Goal: Task Accomplishment & Management: Manage account settings

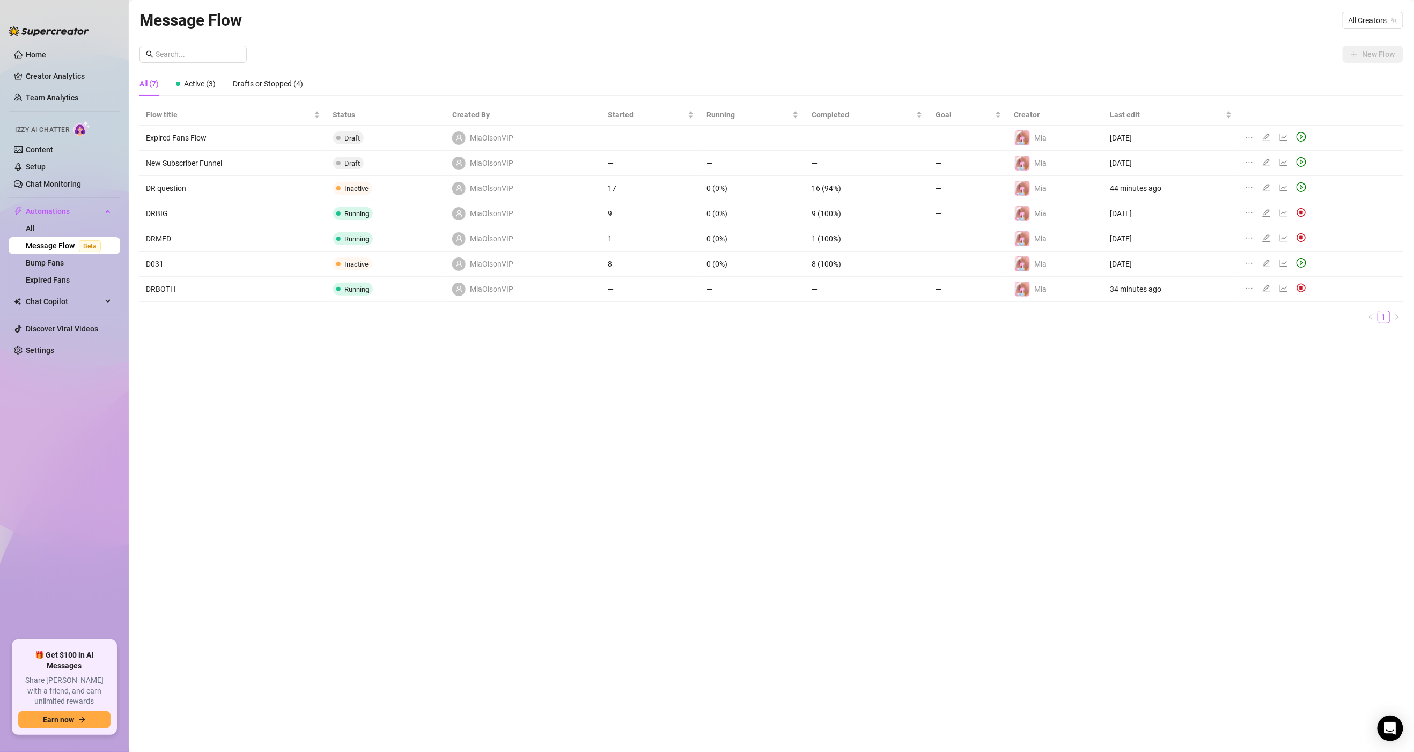
click at [1298, 292] on img at bounding box center [1302, 288] width 10 height 10
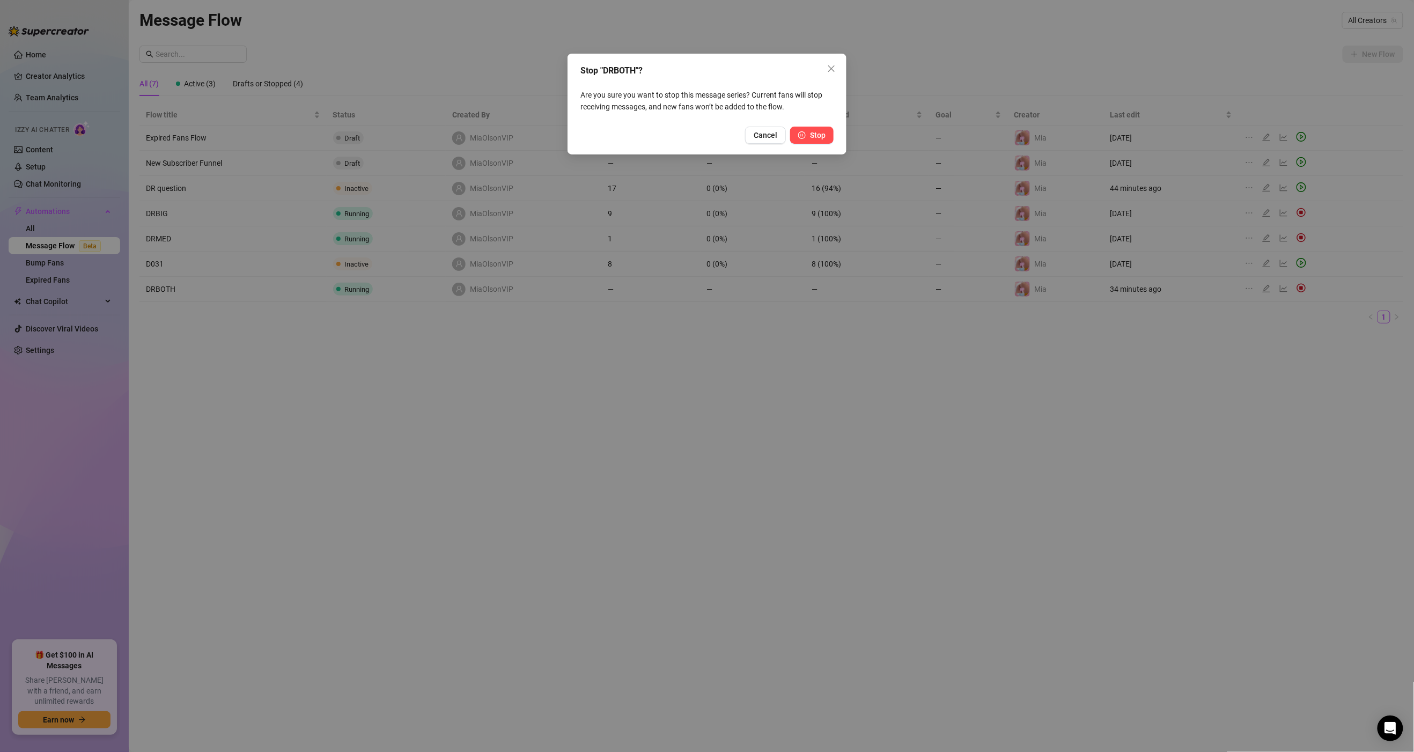
click at [809, 135] on button "Stop" at bounding box center [811, 135] width 43 height 17
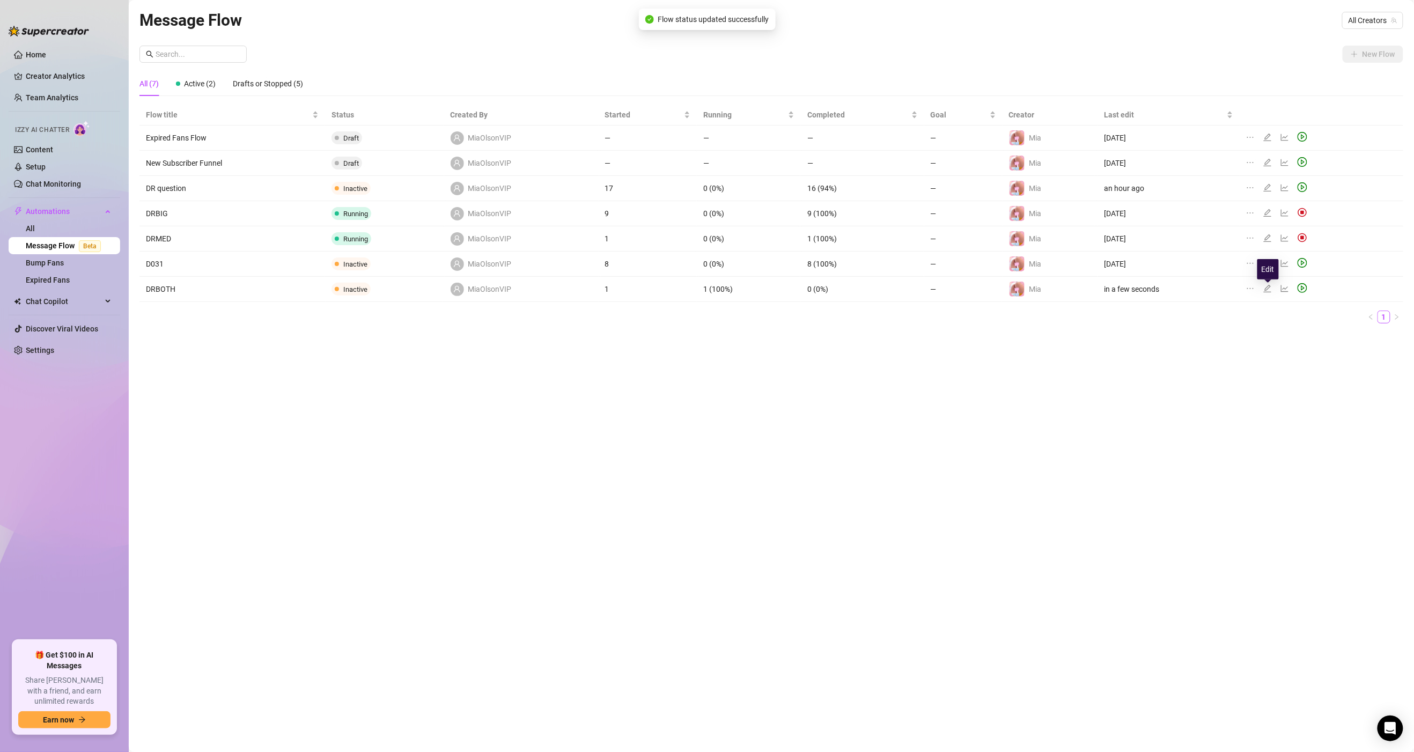
click at [1269, 292] on icon "edit" at bounding box center [1268, 288] width 9 height 9
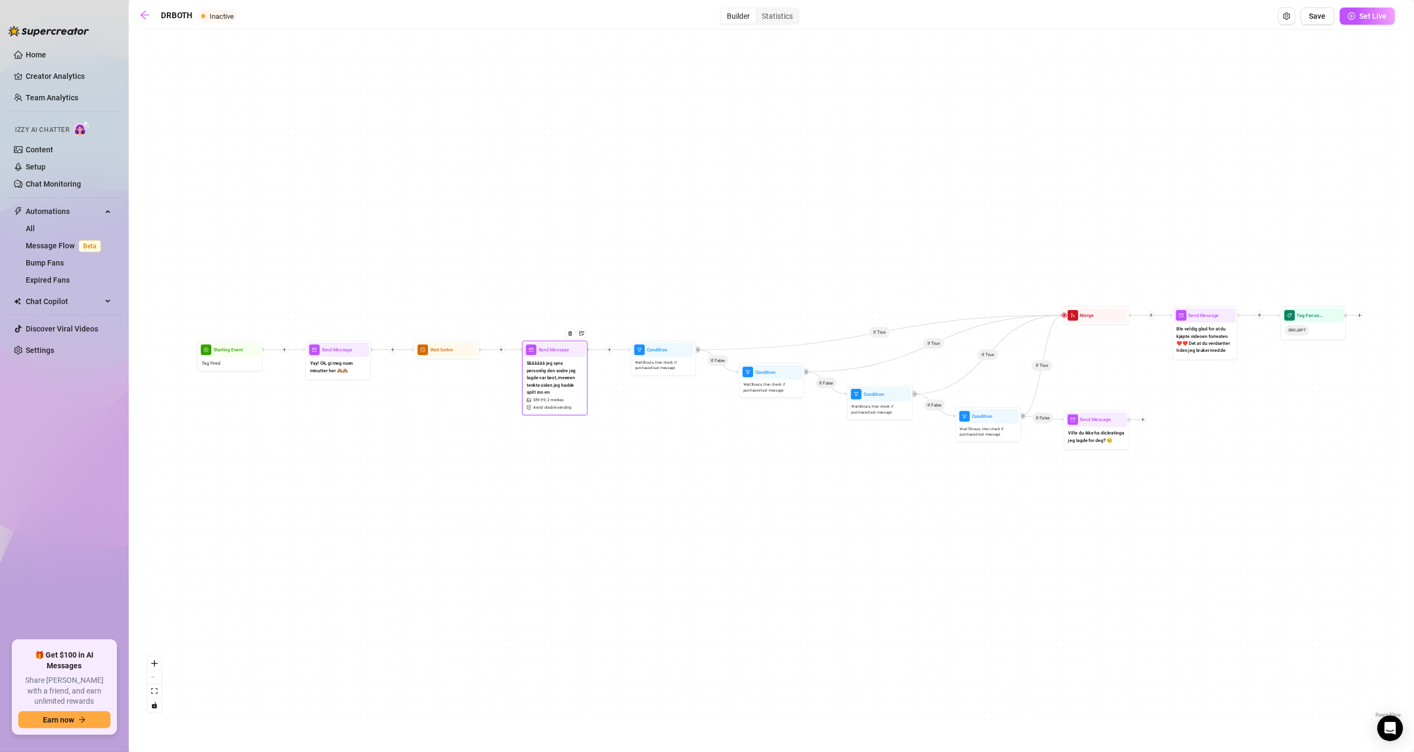
click at [545, 405] on span "Avoid double sending" at bounding box center [552, 408] width 39 height 6
type textarea "Såååååå jeg syns personlig den andre jeg lagde var best, meeeen tenkte siden je…"
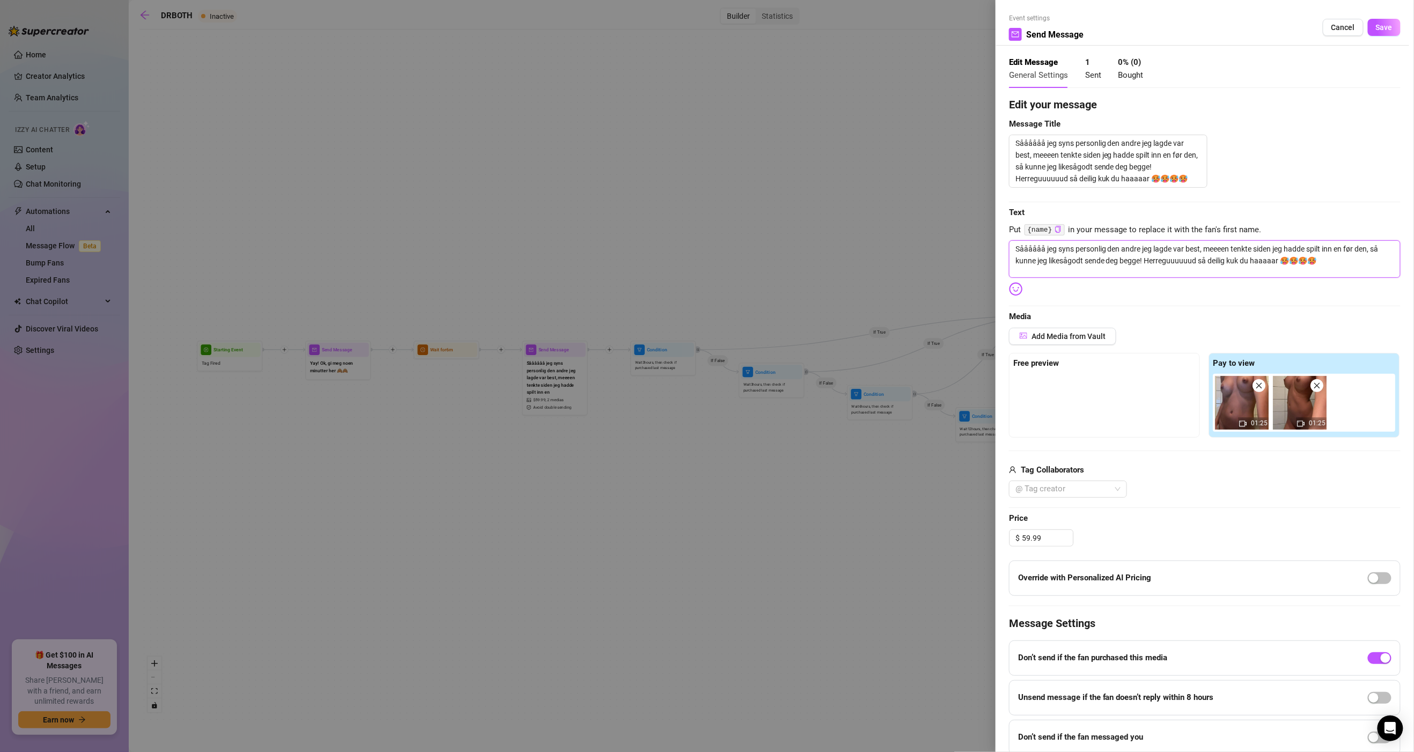
click at [1159, 254] on textarea "Såååååå jeg syns personlig den andre jeg lagde var best, meeeen tenkte siden je…" at bounding box center [1205, 259] width 392 height 38
